Goal: Task Accomplishment & Management: Manage account settings

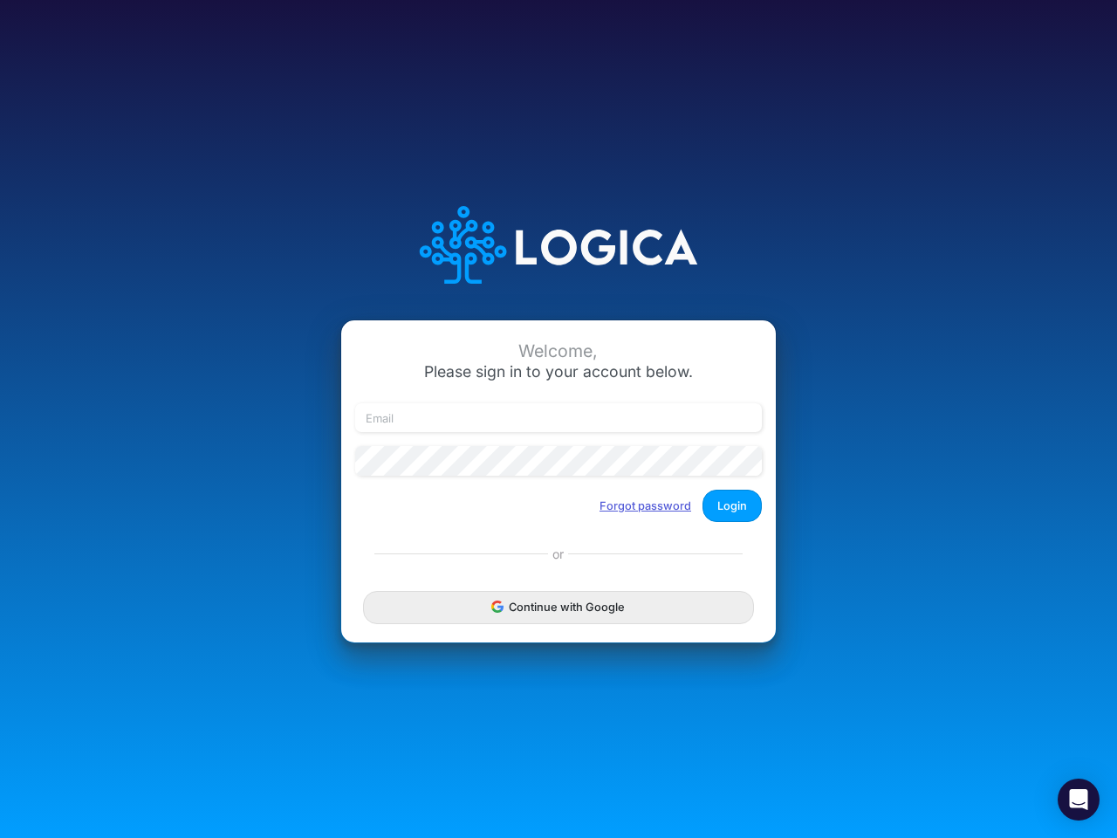
click at [646, 505] on button "Forgot password" at bounding box center [645, 505] width 114 height 29
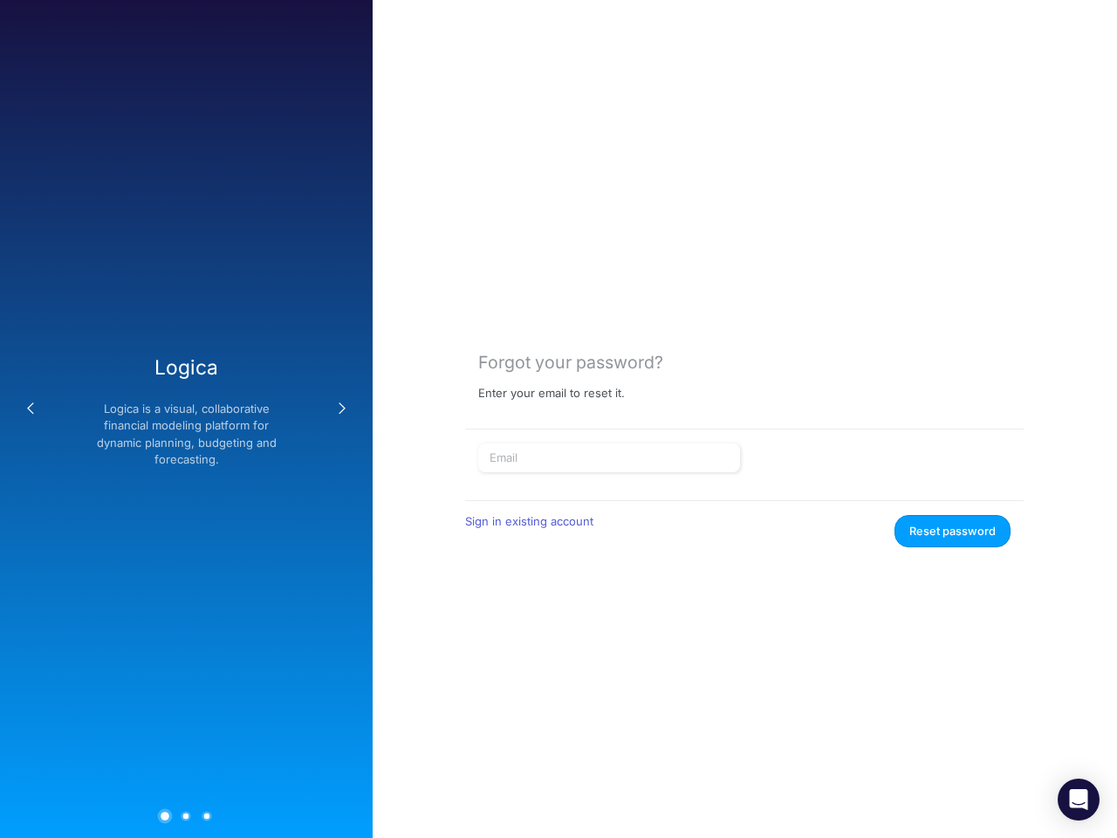
click at [732, 505] on form "Sign in existing account Reset password" at bounding box center [744, 495] width 533 height 105
click at [559, 607] on div "Forgot your password? Enter your email to reset it. Sign in existing account Re…" at bounding box center [745, 419] width 745 height 838
click at [1079, 800] on icon "Open Intercom Messenger" at bounding box center [1079, 799] width 18 height 21
